Goal: Information Seeking & Learning: Learn about a topic

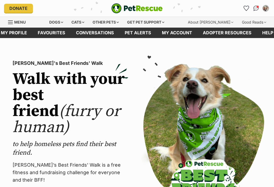
click at [82, 24] on div "Cats" at bounding box center [78, 22] width 20 height 11
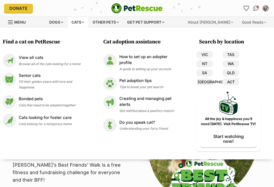
click at [205, 53] on link "VIC" at bounding box center [204, 54] width 17 height 7
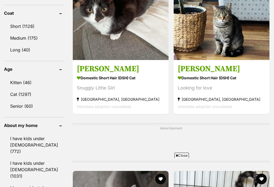
scroll to position [525, 0]
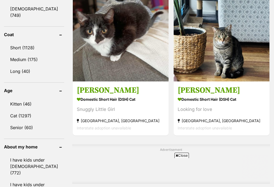
click at [20, 66] on link "Long (40)" at bounding box center [34, 71] width 60 height 11
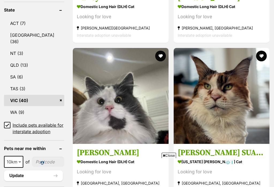
scroll to position [305, 0]
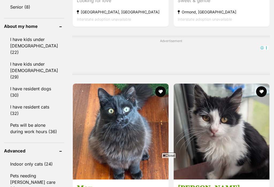
scroll to position [0, 0]
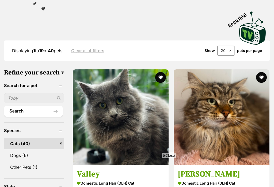
scroll to position [130, 0]
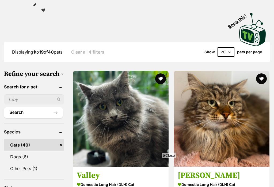
click at [230, 49] on select "20 40 60" at bounding box center [225, 52] width 17 height 10
select select "60"
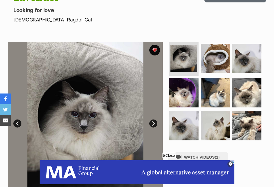
click at [216, 56] on img at bounding box center [215, 58] width 29 height 29
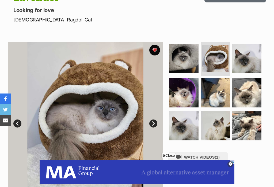
click at [251, 53] on img at bounding box center [246, 58] width 29 height 29
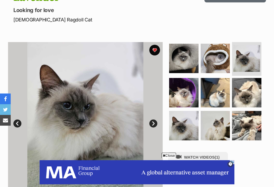
click at [216, 94] on img at bounding box center [215, 92] width 29 height 29
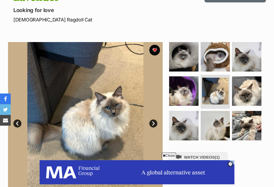
click at [248, 124] on img at bounding box center [246, 125] width 29 height 29
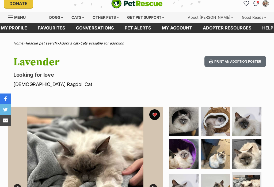
scroll to position [3, 0]
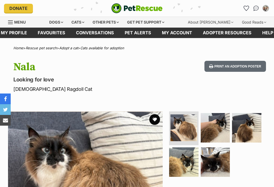
scroll to position [129, 0]
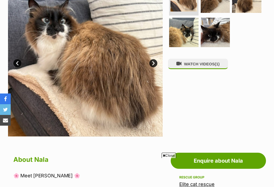
click at [215, 35] on img at bounding box center [215, 32] width 29 height 29
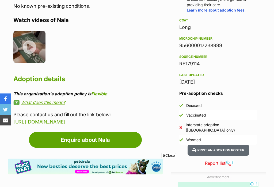
scroll to position [406, 0]
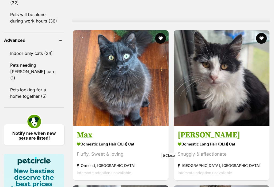
scroll to position [1310, 0]
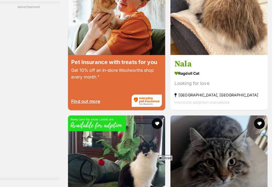
scroll to position [1297, 0]
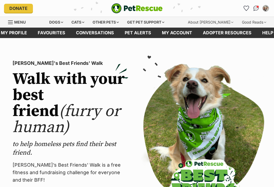
click at [247, 7] on icon "Favourites" at bounding box center [246, 8] width 5 height 5
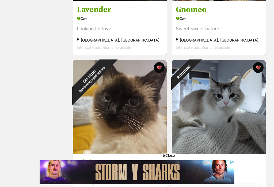
scroll to position [203, 0]
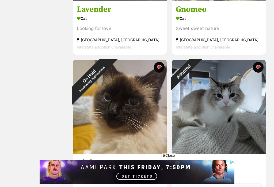
click at [136, 126] on img at bounding box center [120, 107] width 94 height 94
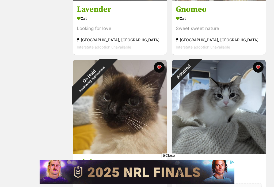
click at [136, 112] on img at bounding box center [120, 107] width 94 height 94
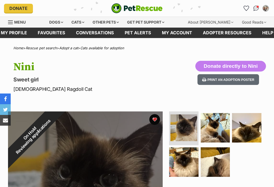
scroll to position [36, 0]
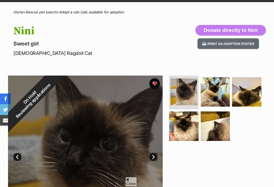
click at [214, 92] on img at bounding box center [215, 91] width 29 height 29
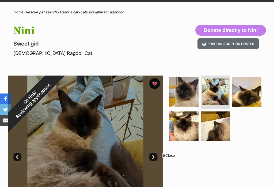
scroll to position [94, 0]
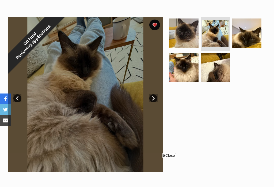
click at [213, 63] on img at bounding box center [215, 67] width 29 height 29
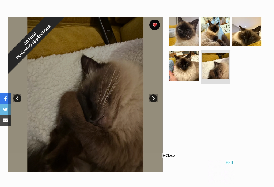
scroll to position [0, 0]
click at [186, 69] on img at bounding box center [183, 65] width 29 height 29
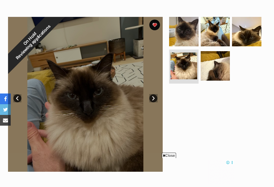
click at [249, 37] on img at bounding box center [246, 31] width 29 height 29
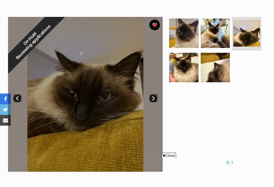
click at [213, 36] on img at bounding box center [215, 32] width 29 height 29
